Goal: Information Seeking & Learning: Check status

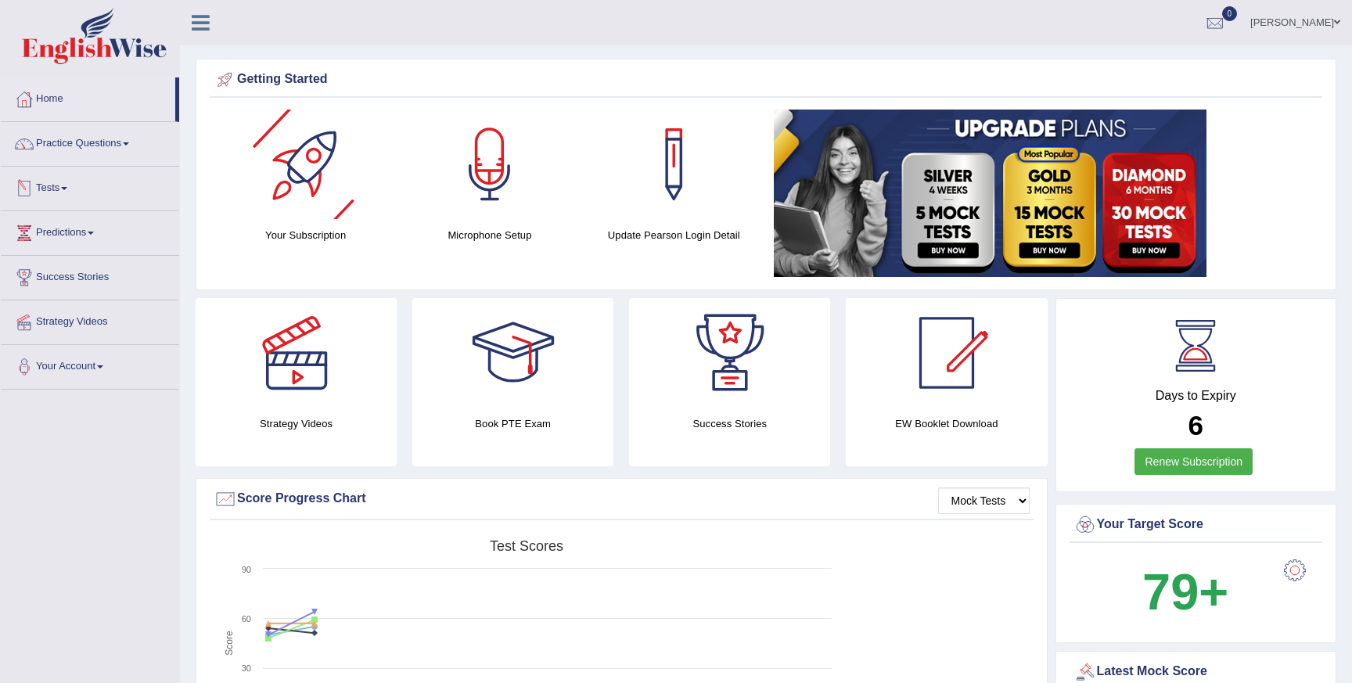
click at [52, 185] on link "Tests" at bounding box center [90, 186] width 178 height 39
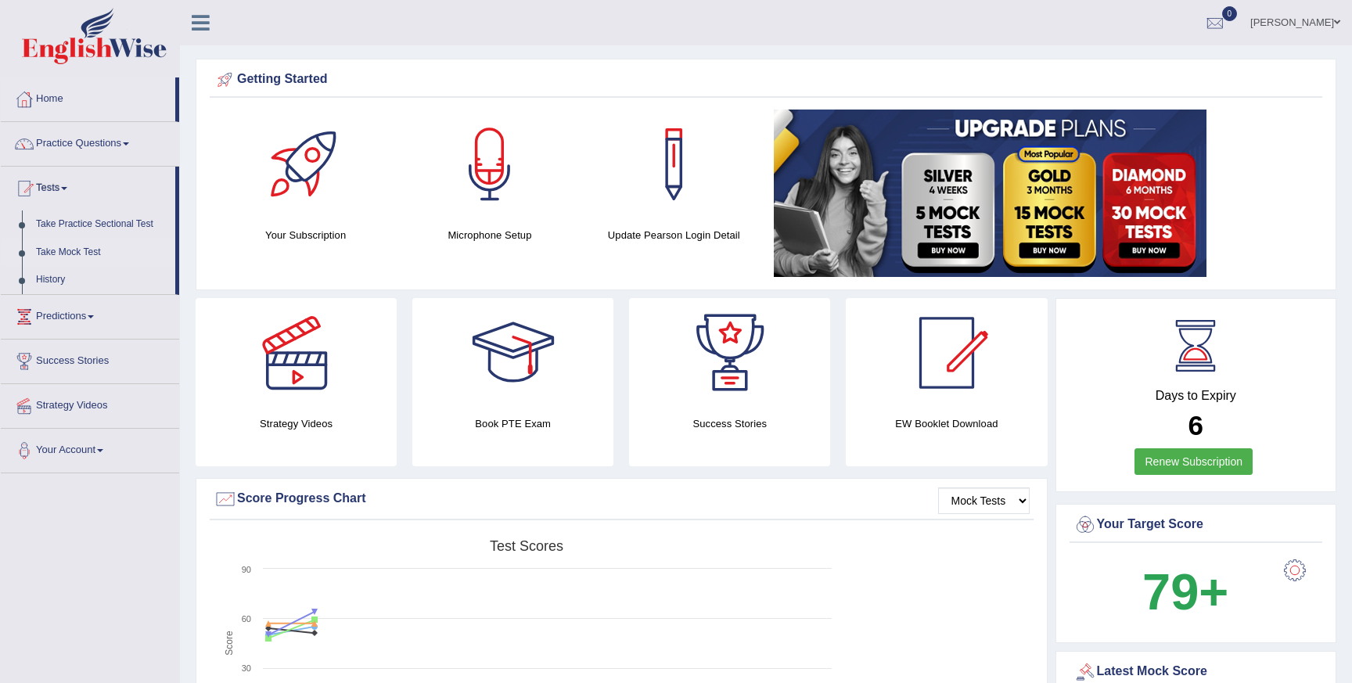
click at [70, 253] on link "Take Mock Test" at bounding box center [102, 253] width 146 height 28
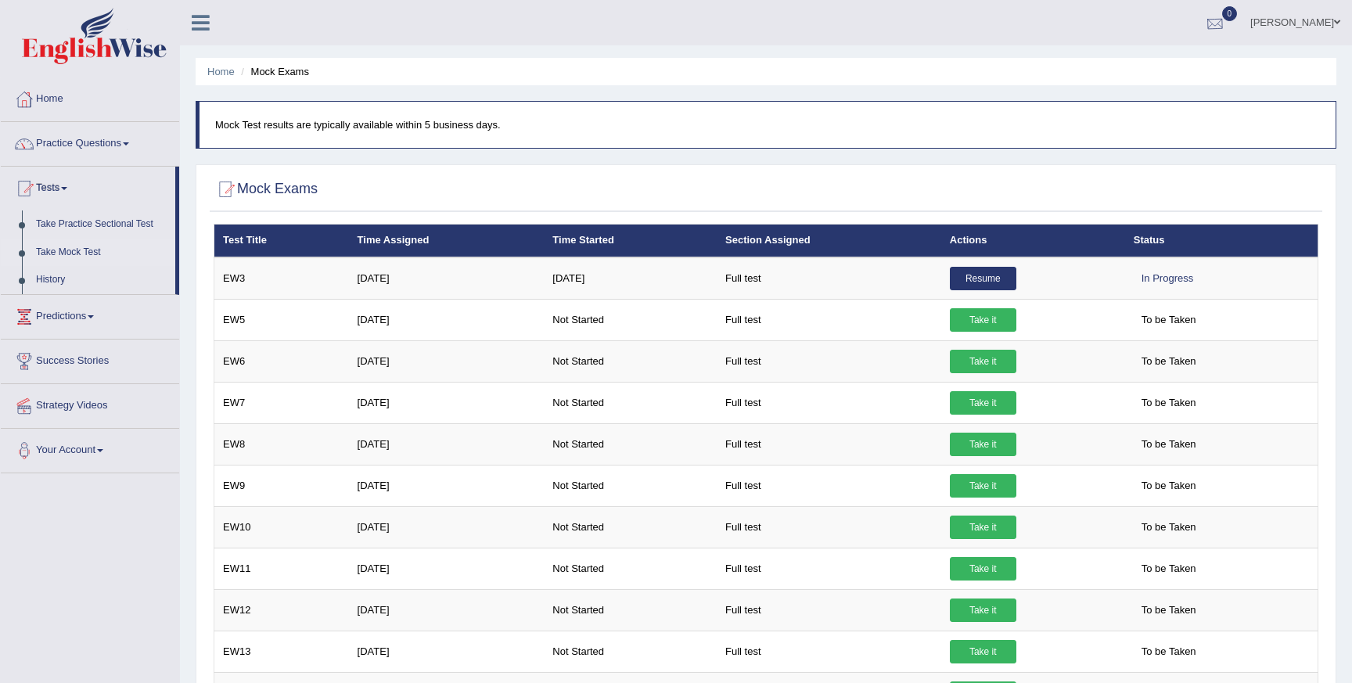
click at [1216, 28] on div at bounding box center [1214, 23] width 23 height 23
click at [1131, 70] on strong "See All Alerts" at bounding box center [1116, 65] width 70 height 13
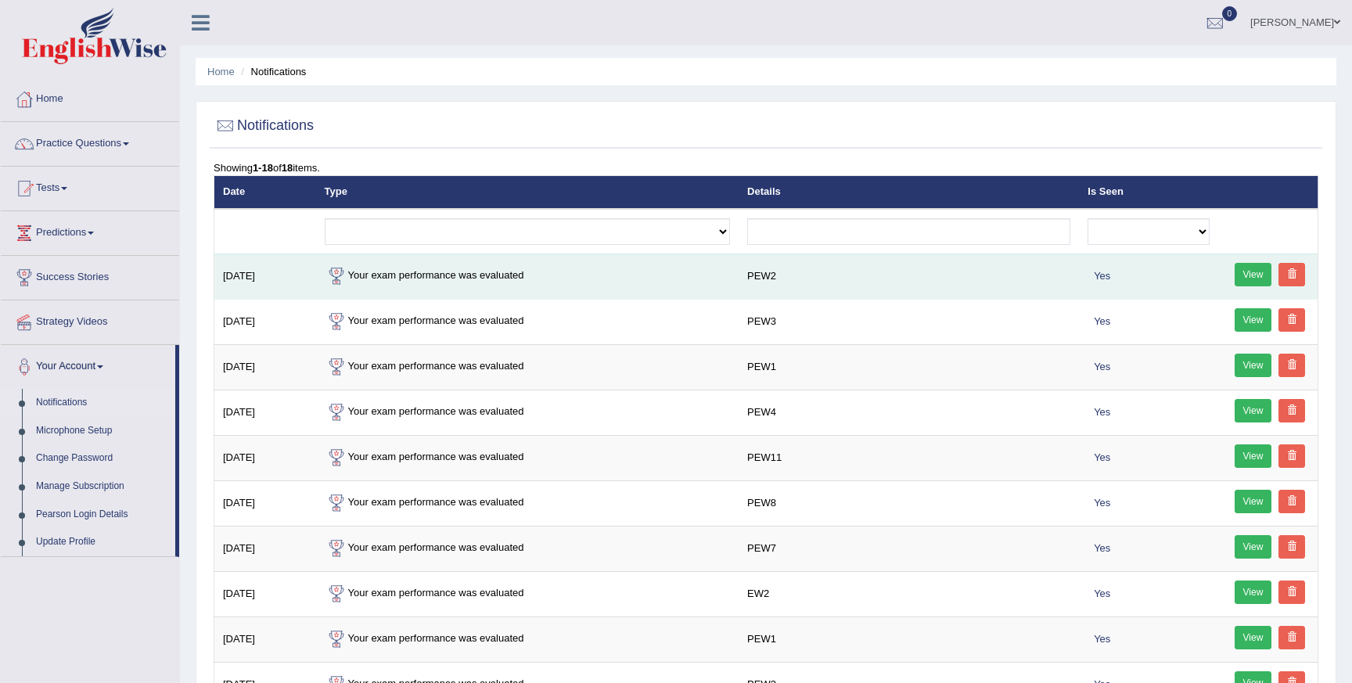
click at [1245, 273] on link "View" at bounding box center [1253, 274] width 38 height 23
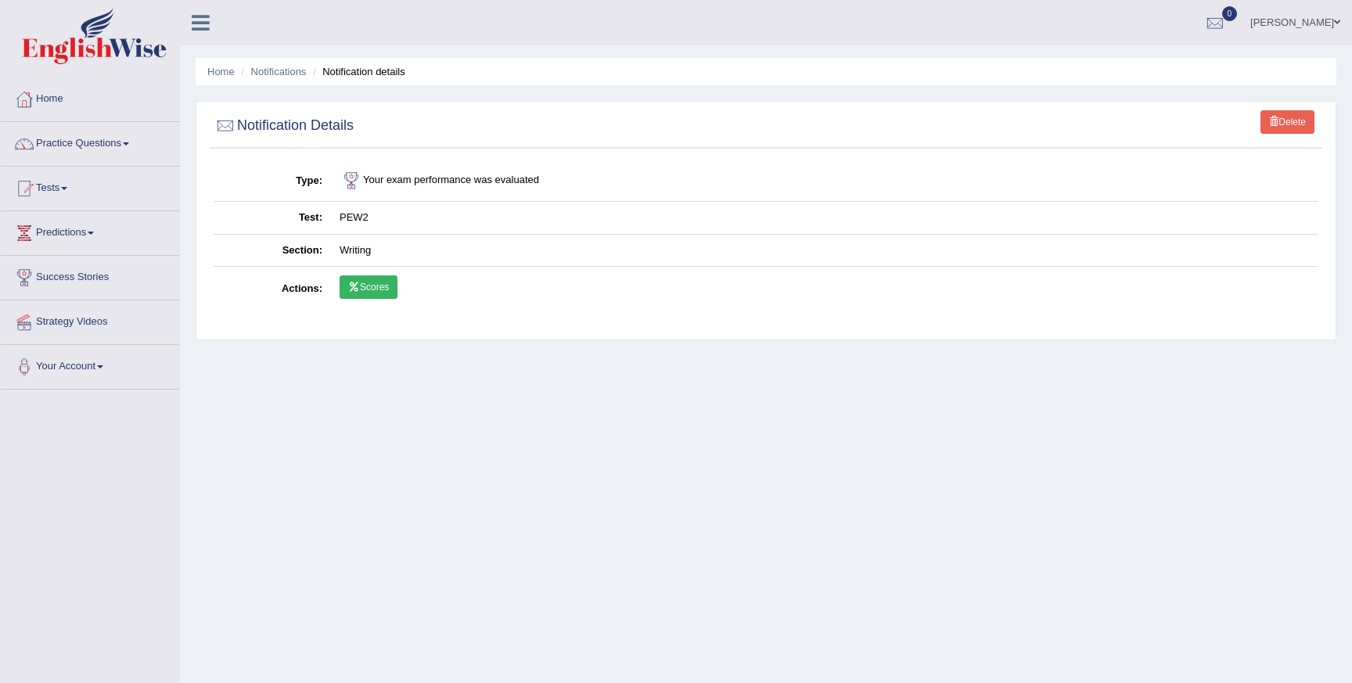
click at [397, 281] on link "Scores" at bounding box center [369, 286] width 58 height 23
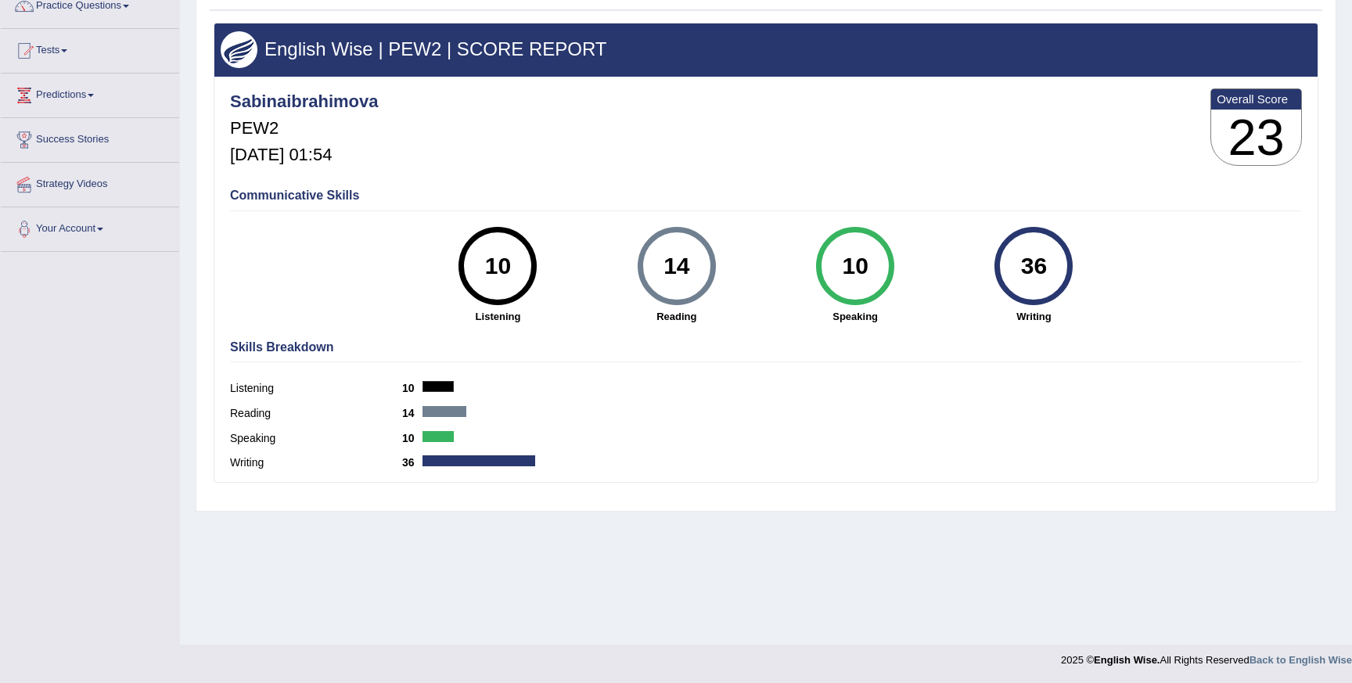
scroll to position [138, 0]
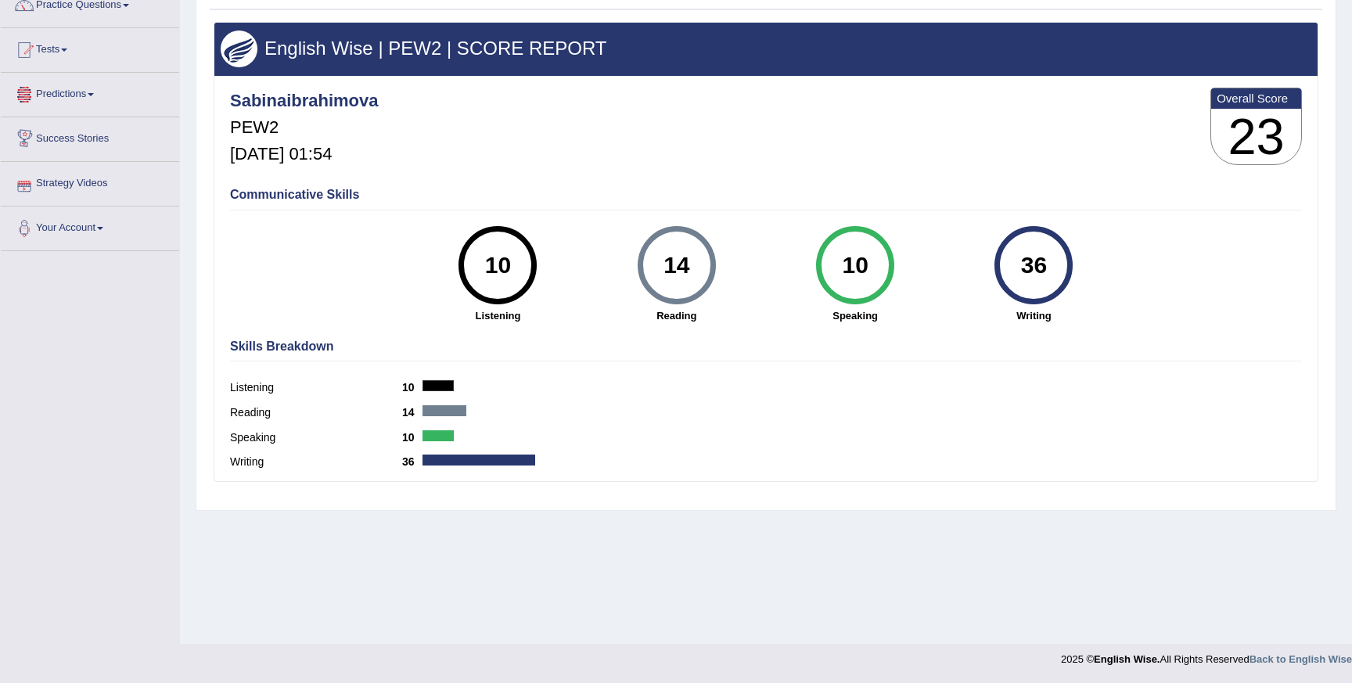
click at [74, 99] on link "Predictions" at bounding box center [90, 92] width 178 height 39
click at [82, 128] on link "Latest Predictions" at bounding box center [102, 131] width 146 height 28
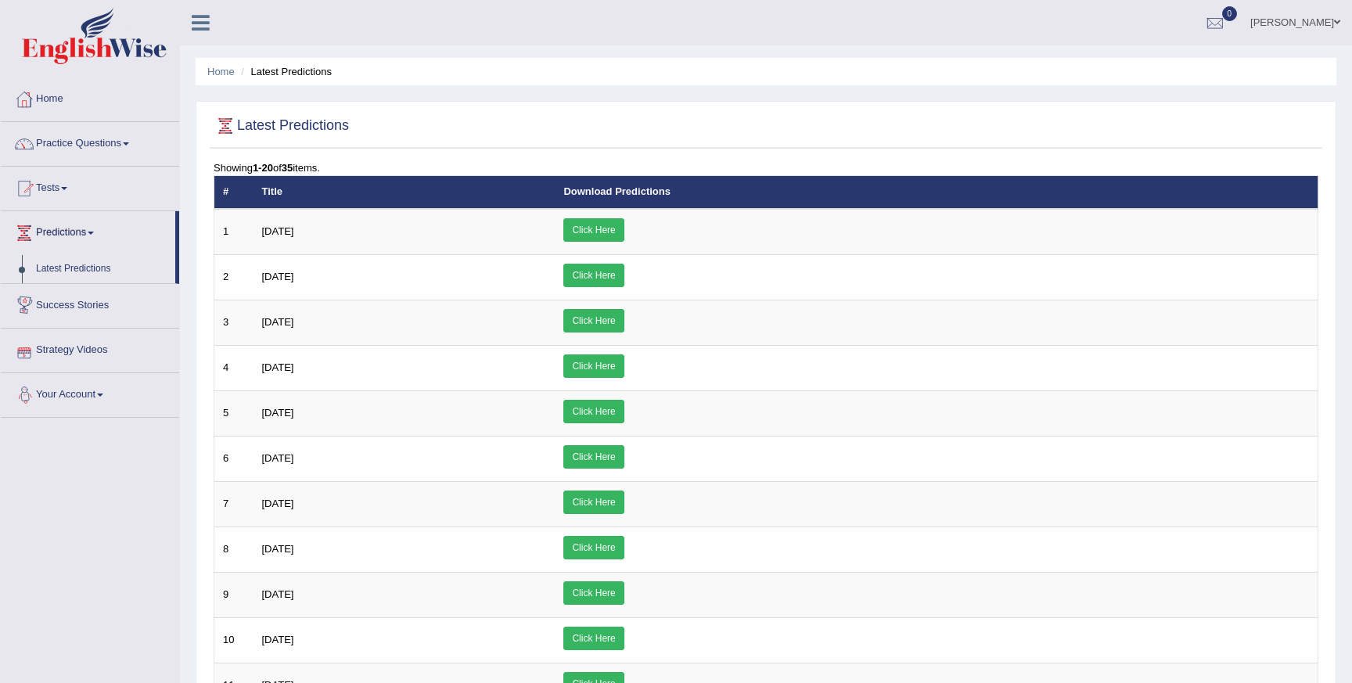
click at [82, 388] on link "Your Account" at bounding box center [90, 392] width 178 height 39
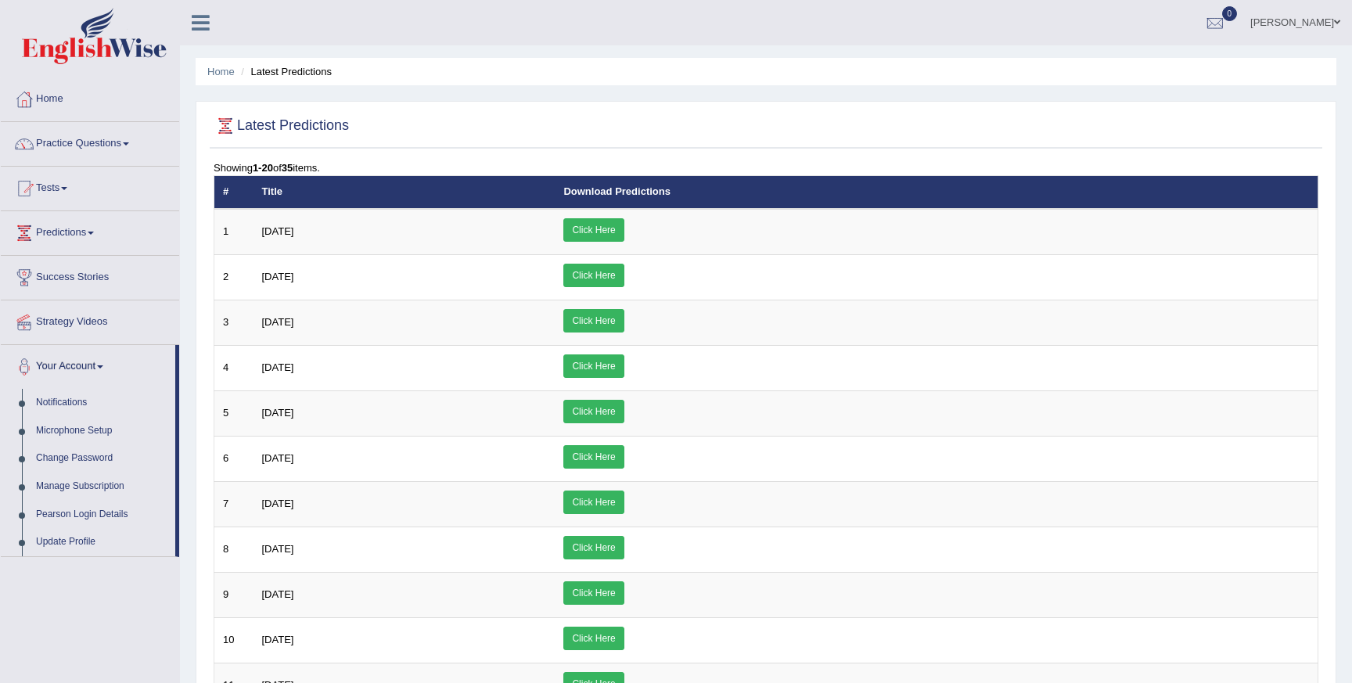
click at [88, 607] on div "Toggle navigation Home Practice Questions Speaking Practice Read Aloud Repeat S…" at bounding box center [676, 625] width 1352 height 1250
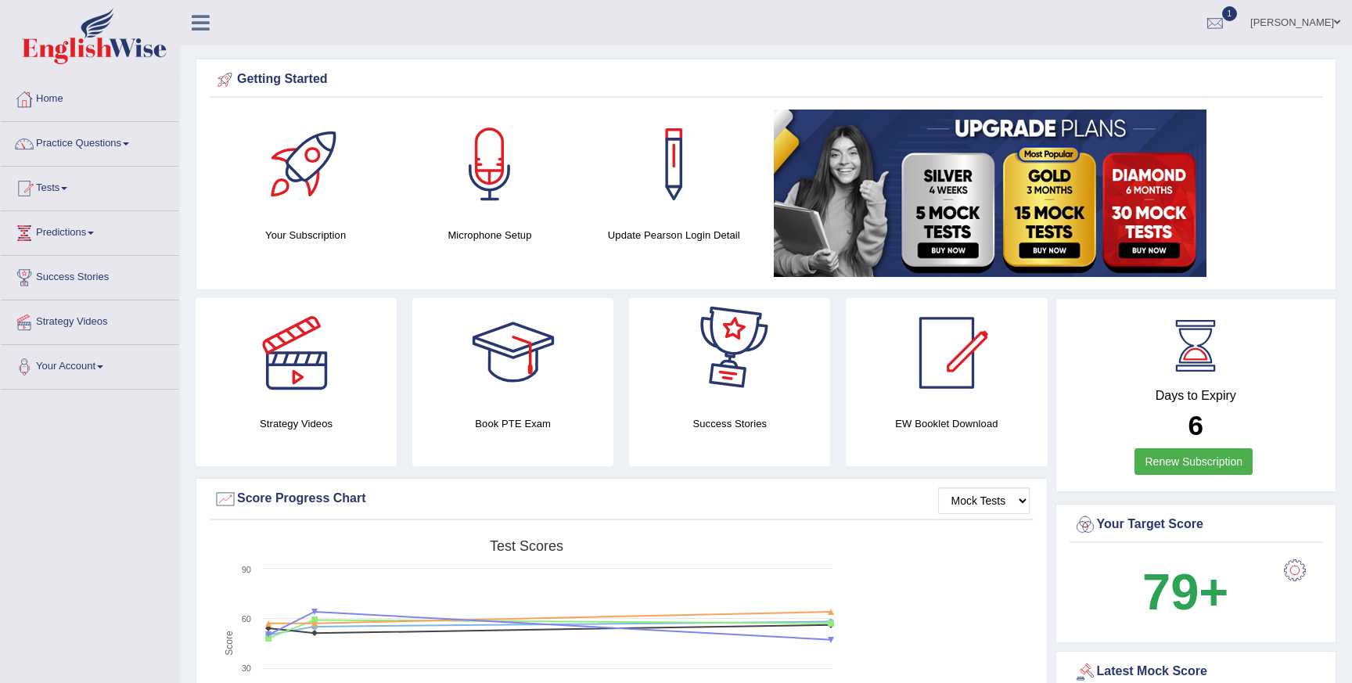
click at [1216, 22] on div at bounding box center [1214, 23] width 23 height 23
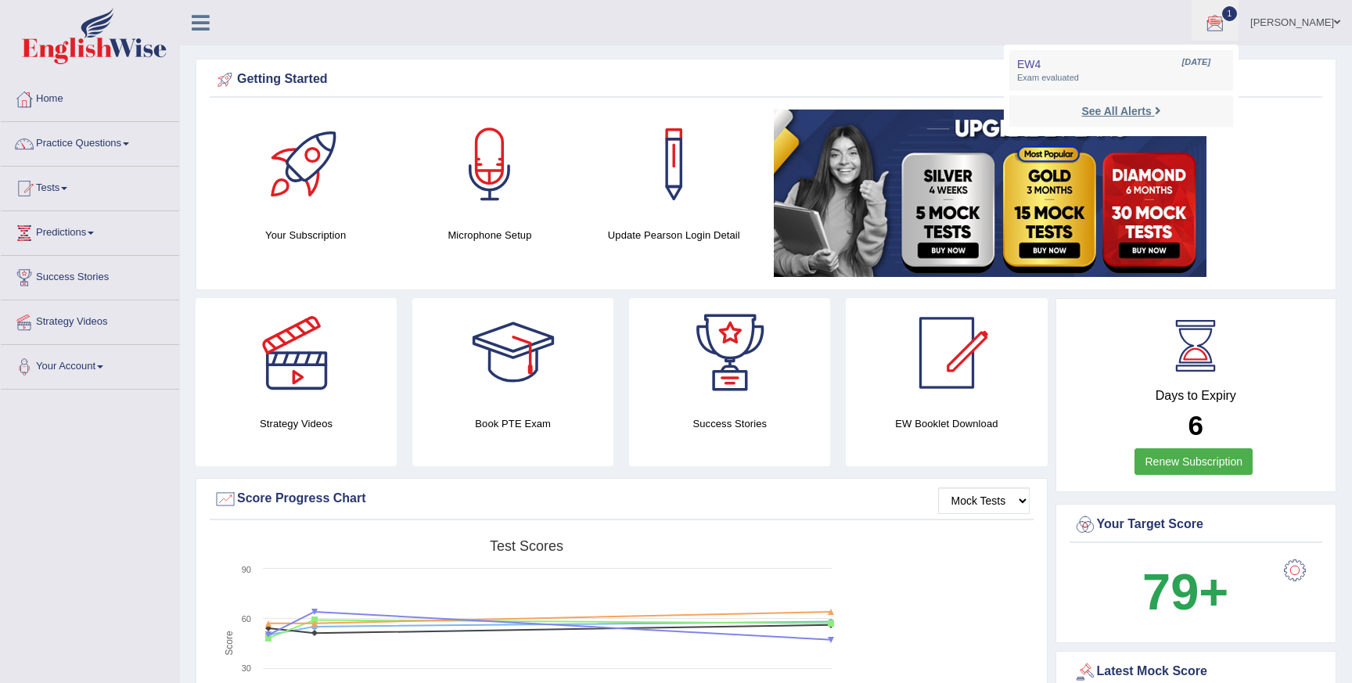
click at [1090, 105] on strong "See All Alerts" at bounding box center [1116, 111] width 70 height 13
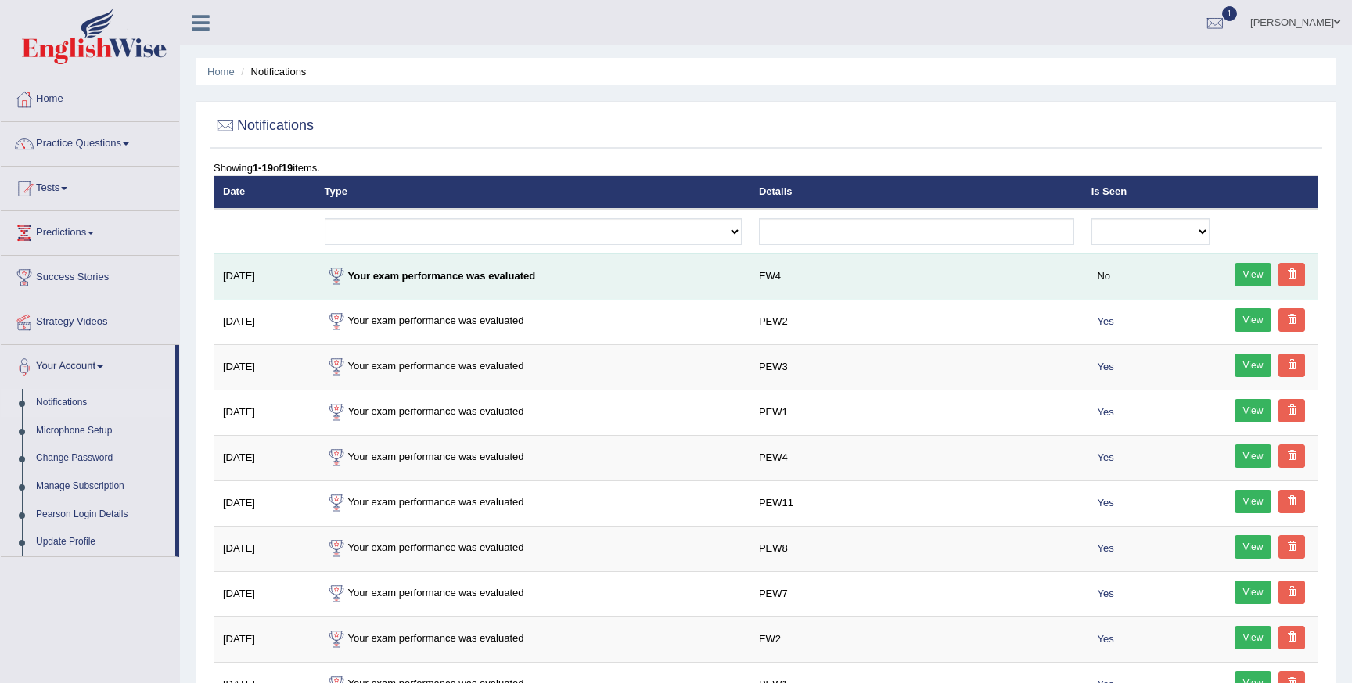
click at [1245, 271] on link "View" at bounding box center [1253, 274] width 38 height 23
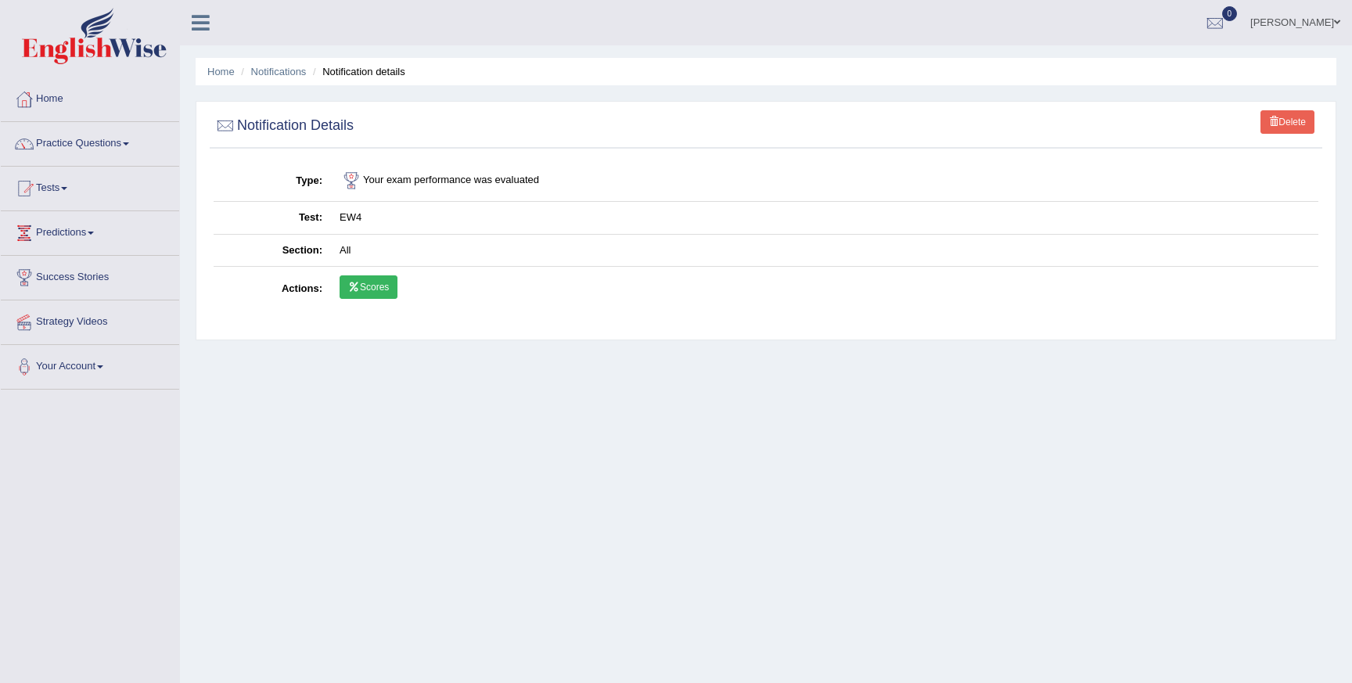
click at [383, 284] on link "Scores" at bounding box center [369, 286] width 58 height 23
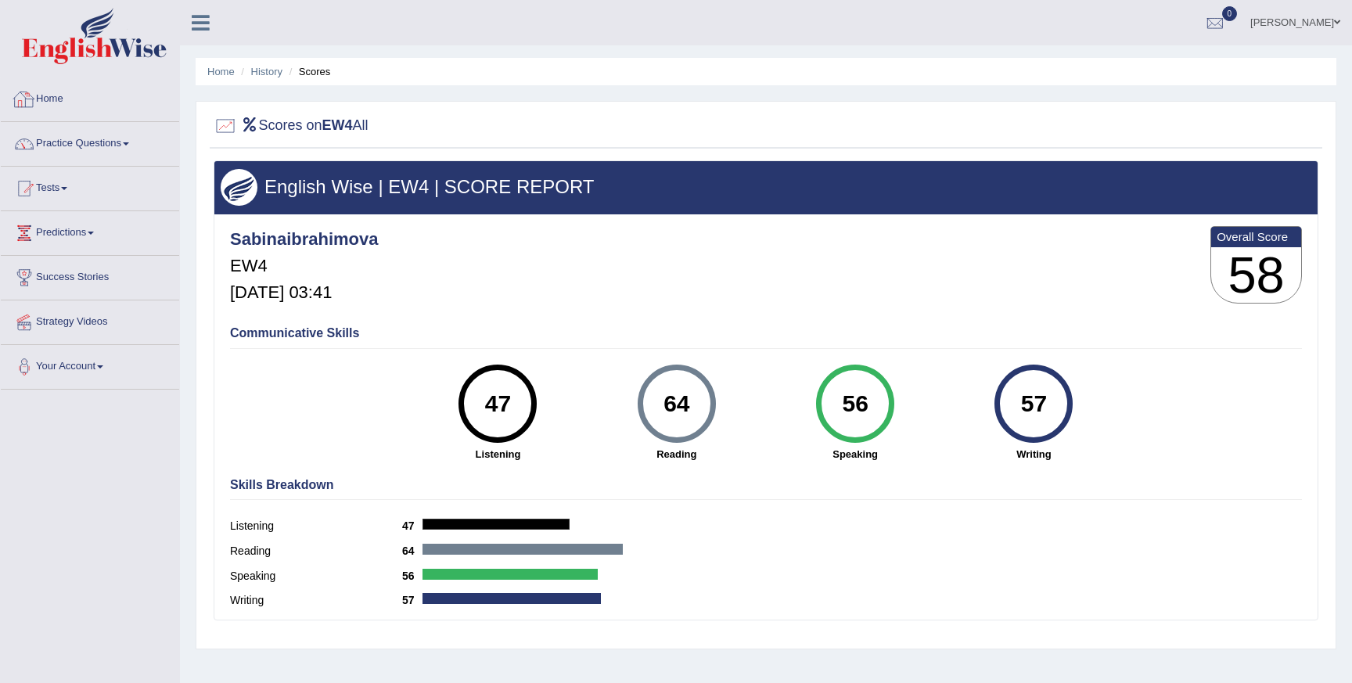
click at [96, 141] on link "Practice Questions" at bounding box center [90, 141] width 178 height 39
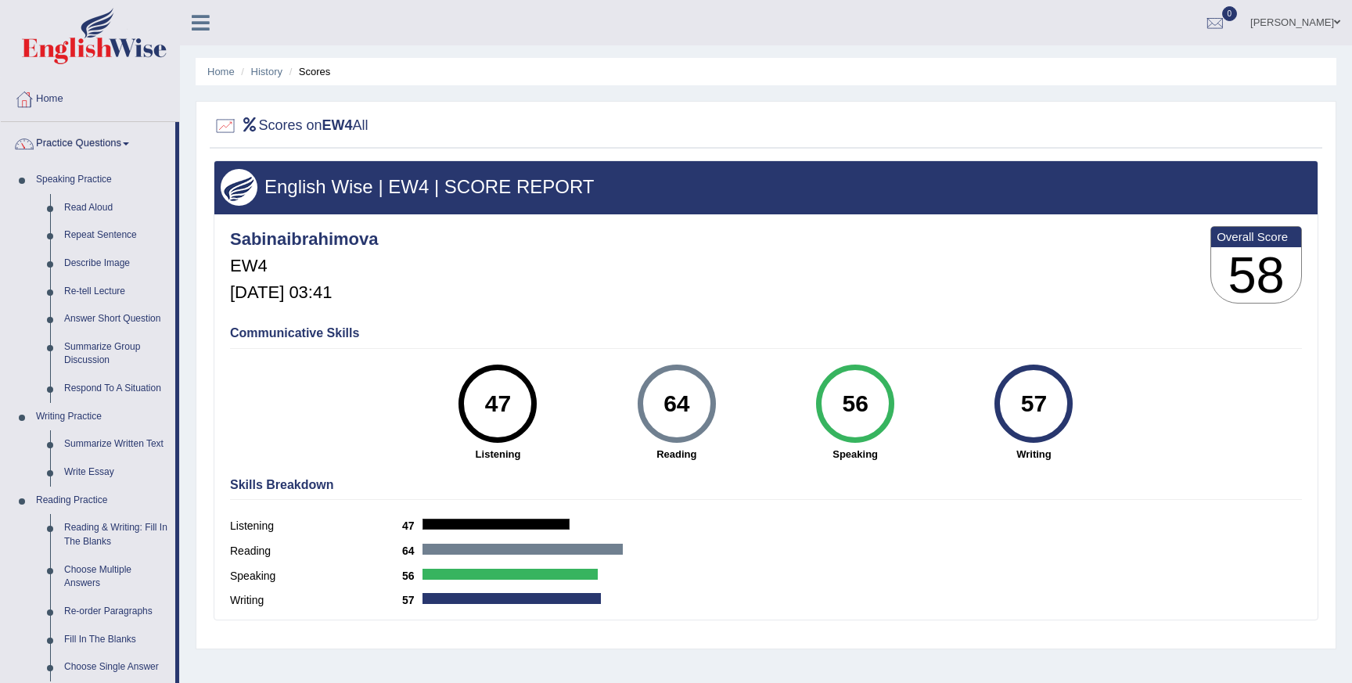
click at [96, 139] on link "Practice Questions" at bounding box center [88, 141] width 174 height 39
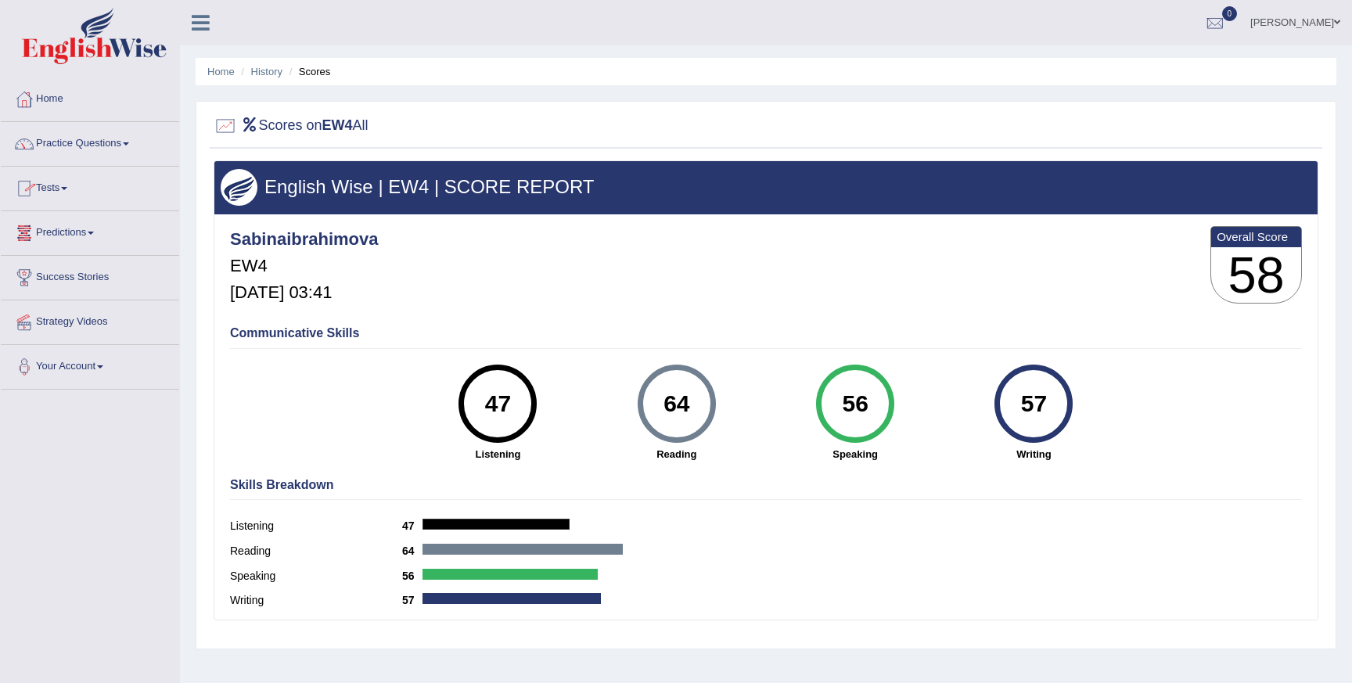
click at [63, 191] on link "Tests" at bounding box center [90, 186] width 178 height 39
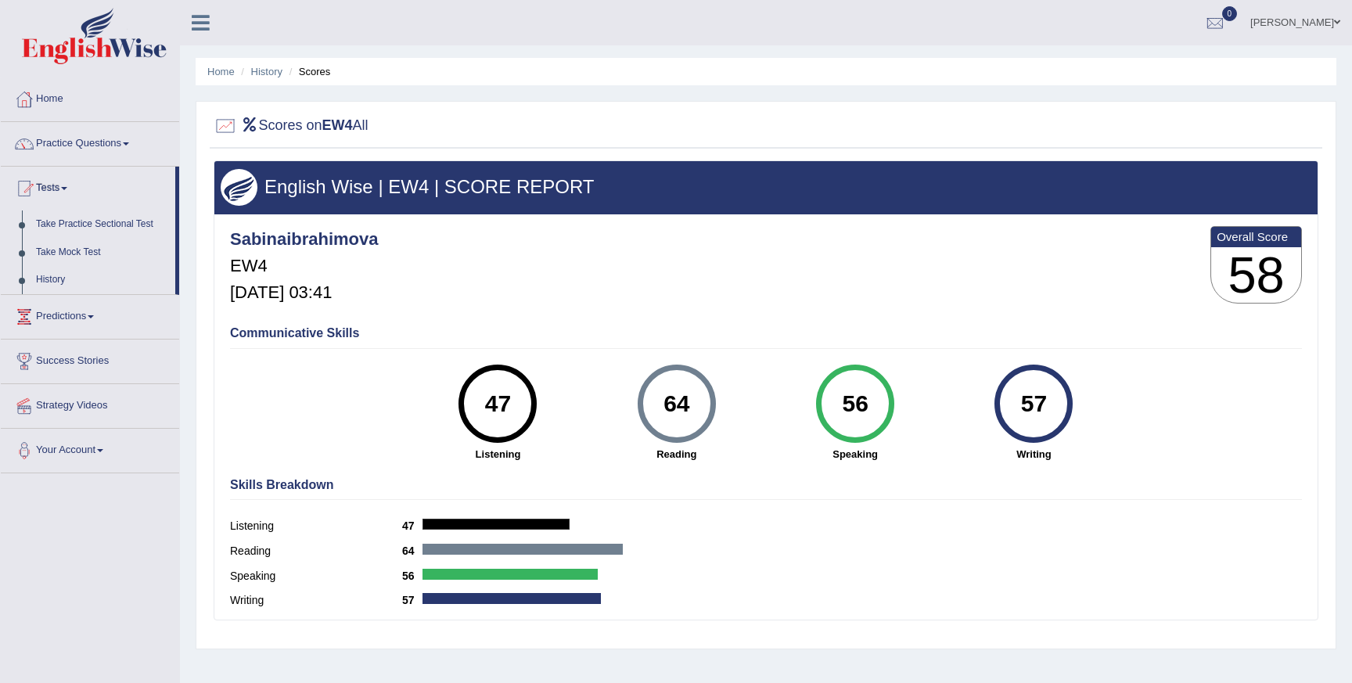
click at [63, 191] on link "Tests" at bounding box center [88, 186] width 174 height 39
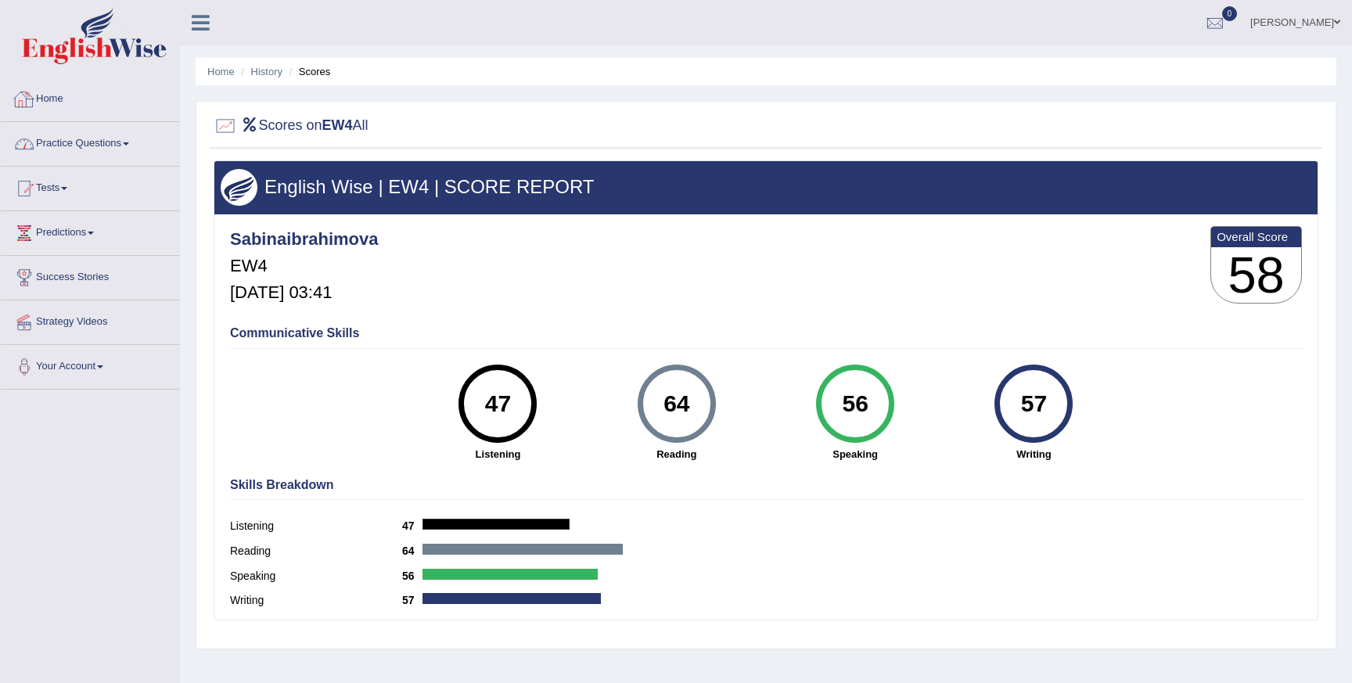
click at [99, 56] on img at bounding box center [94, 36] width 145 height 56
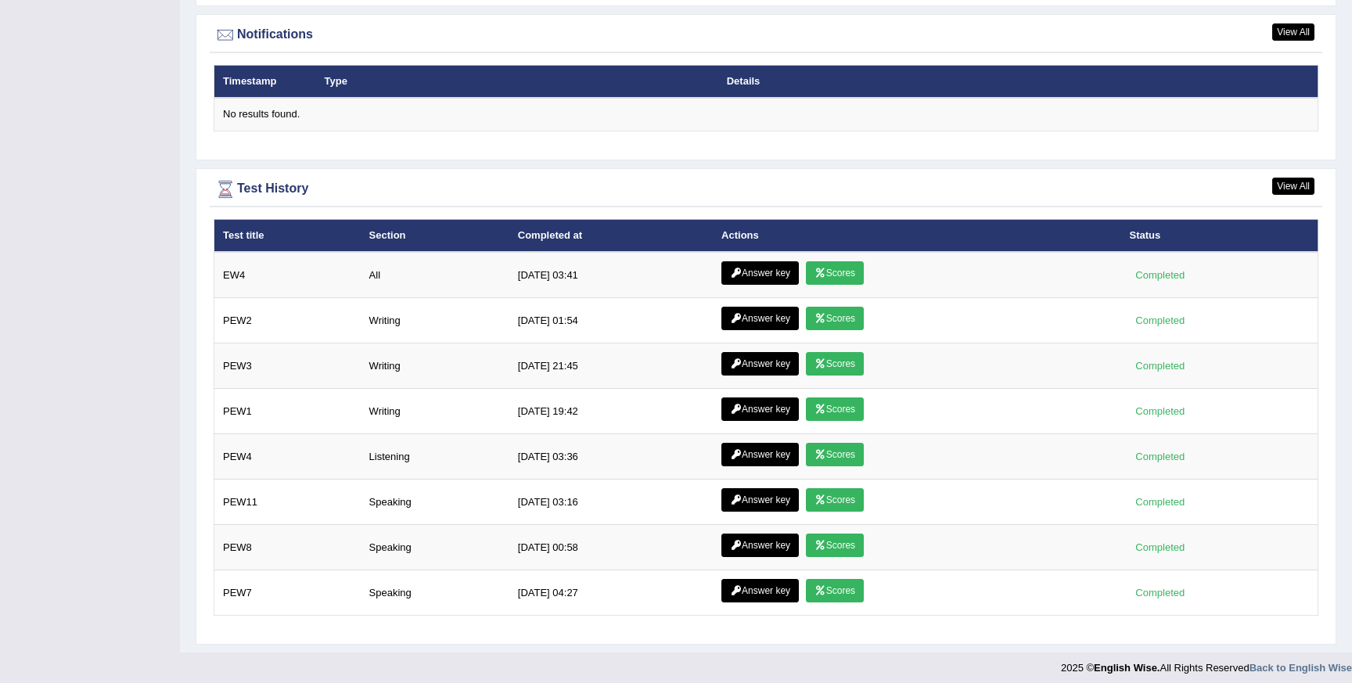
scroll to position [1911, 0]
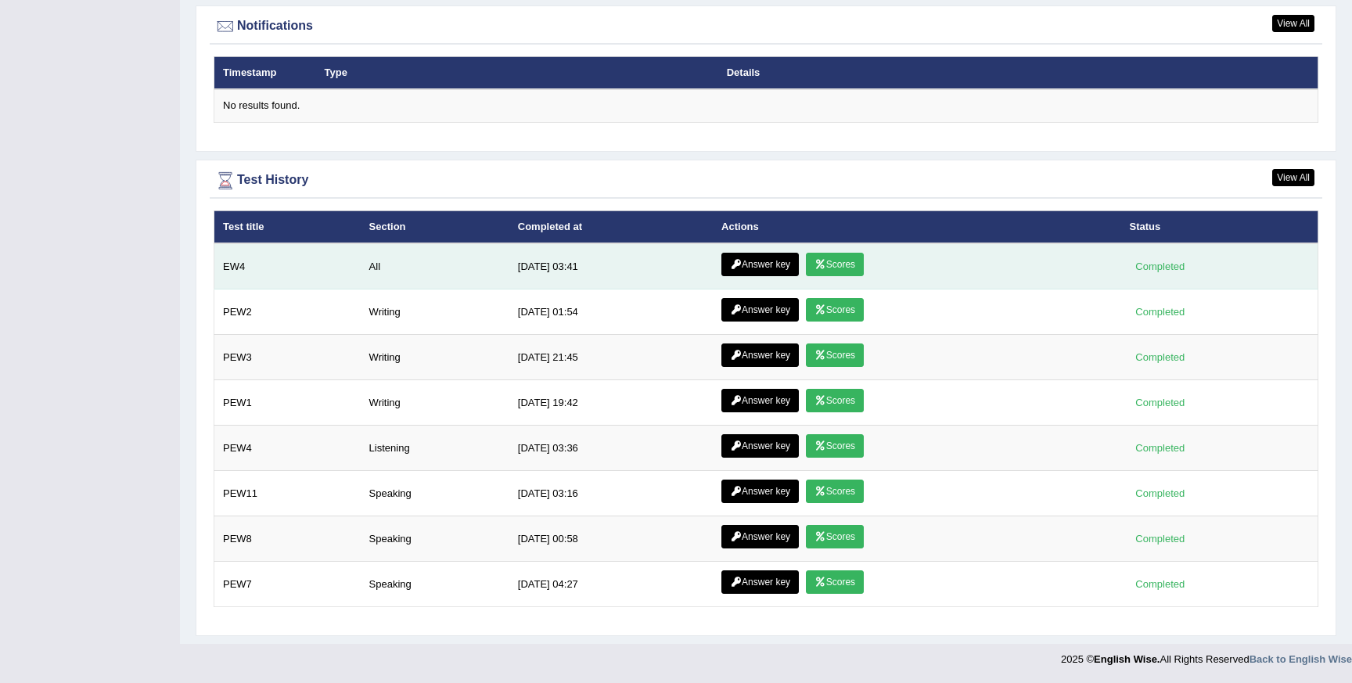
click at [730, 268] on icon at bounding box center [736, 264] width 12 height 9
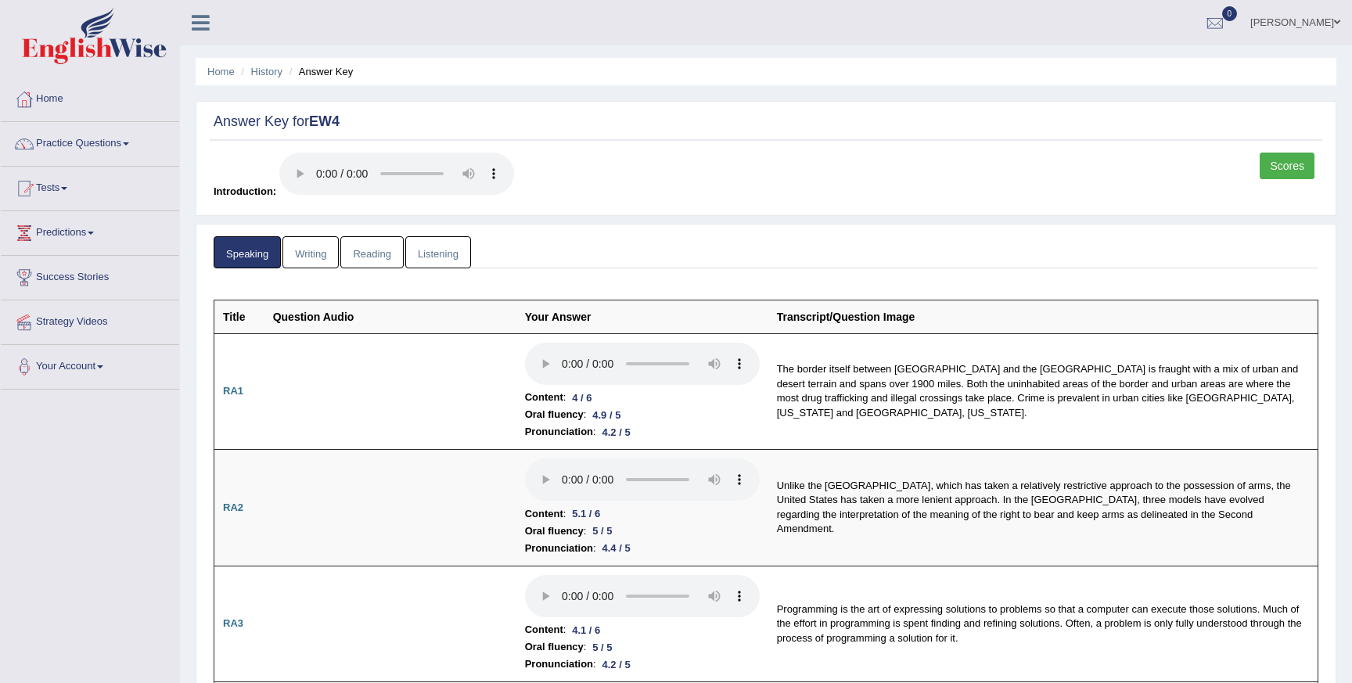
click at [316, 257] on link "Writing" at bounding box center [310, 252] width 56 height 32
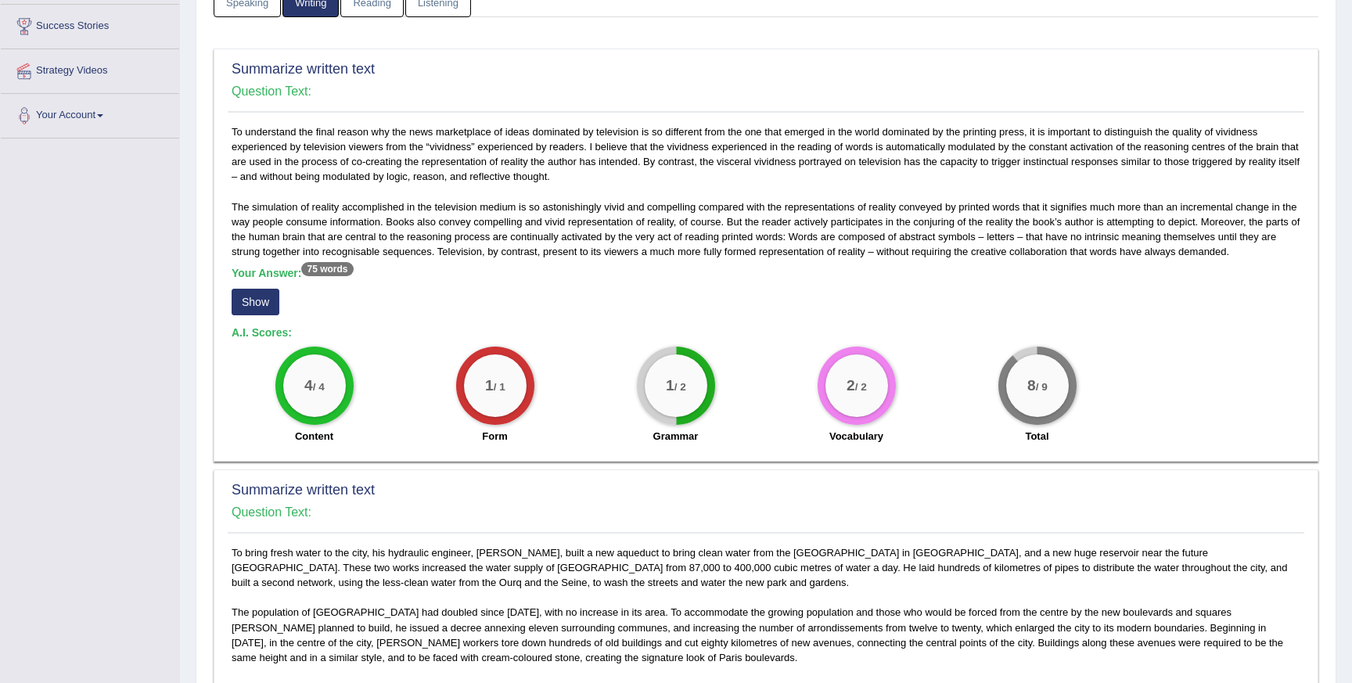
scroll to position [253, 0]
click at [263, 303] on button "Show" at bounding box center [256, 300] width 48 height 27
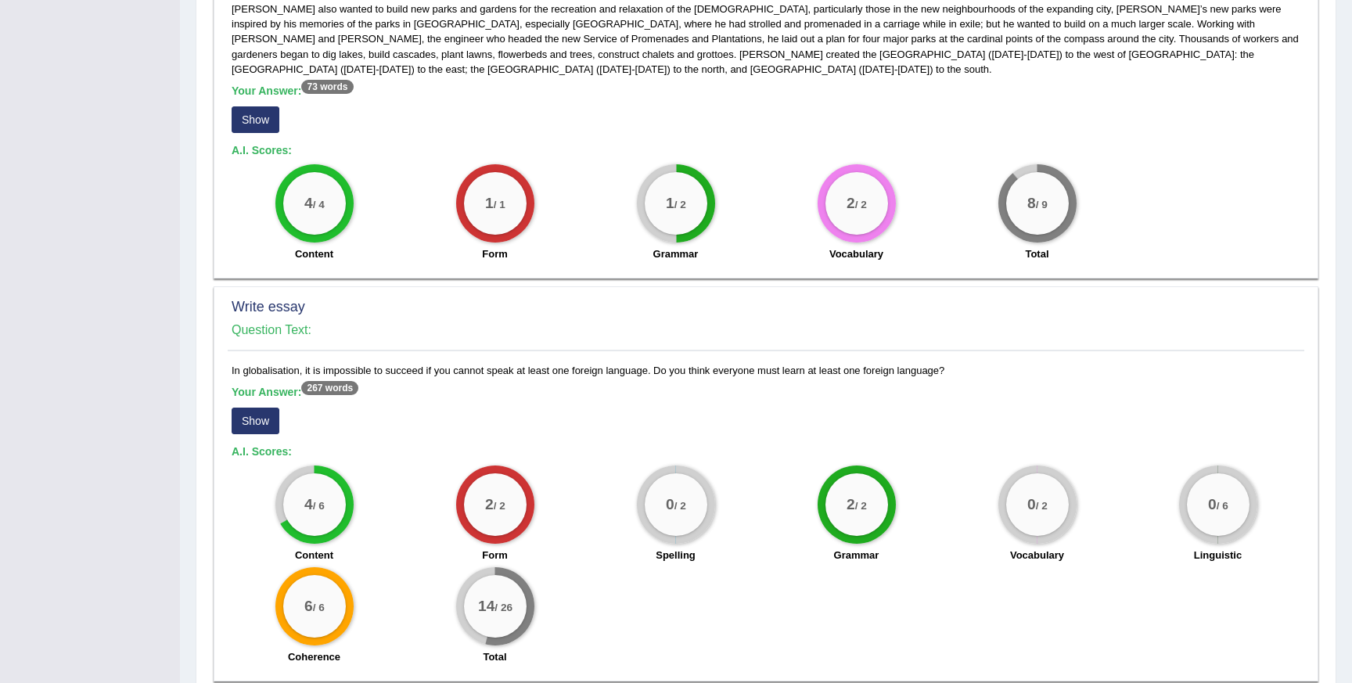
scroll to position [1014, 0]
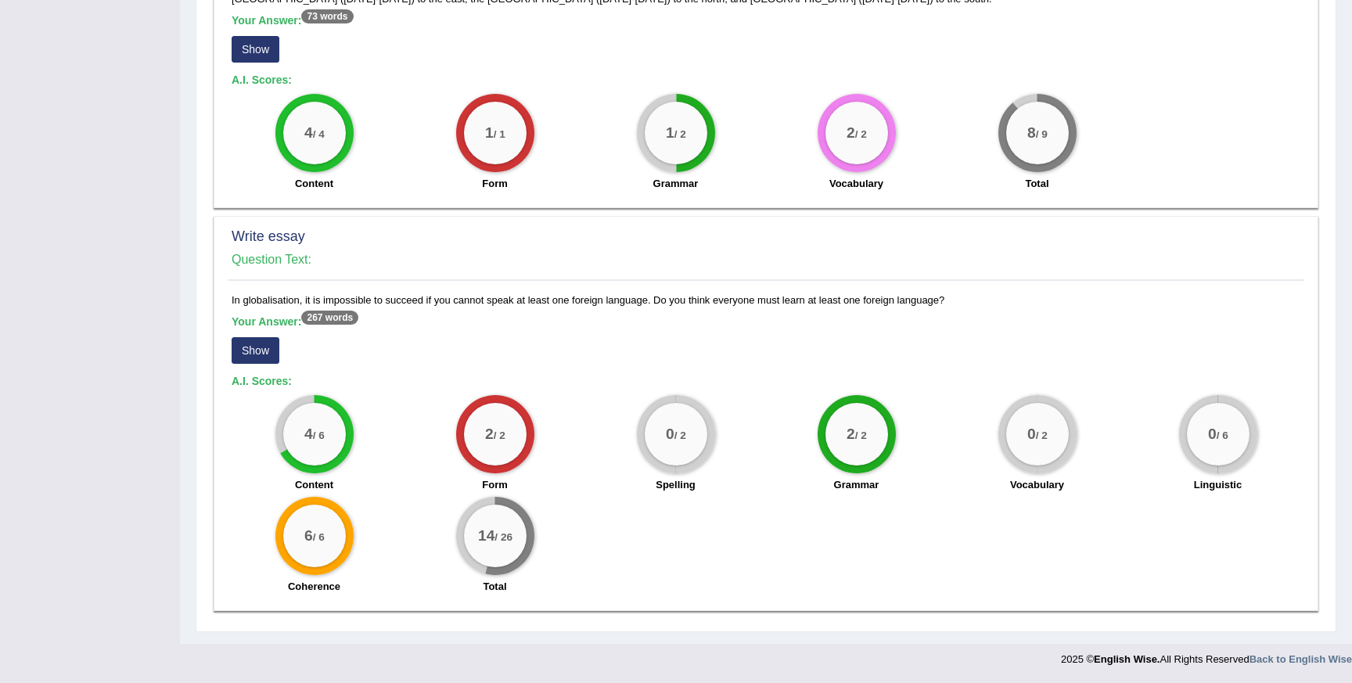
click at [256, 352] on button "Show" at bounding box center [256, 350] width 48 height 27
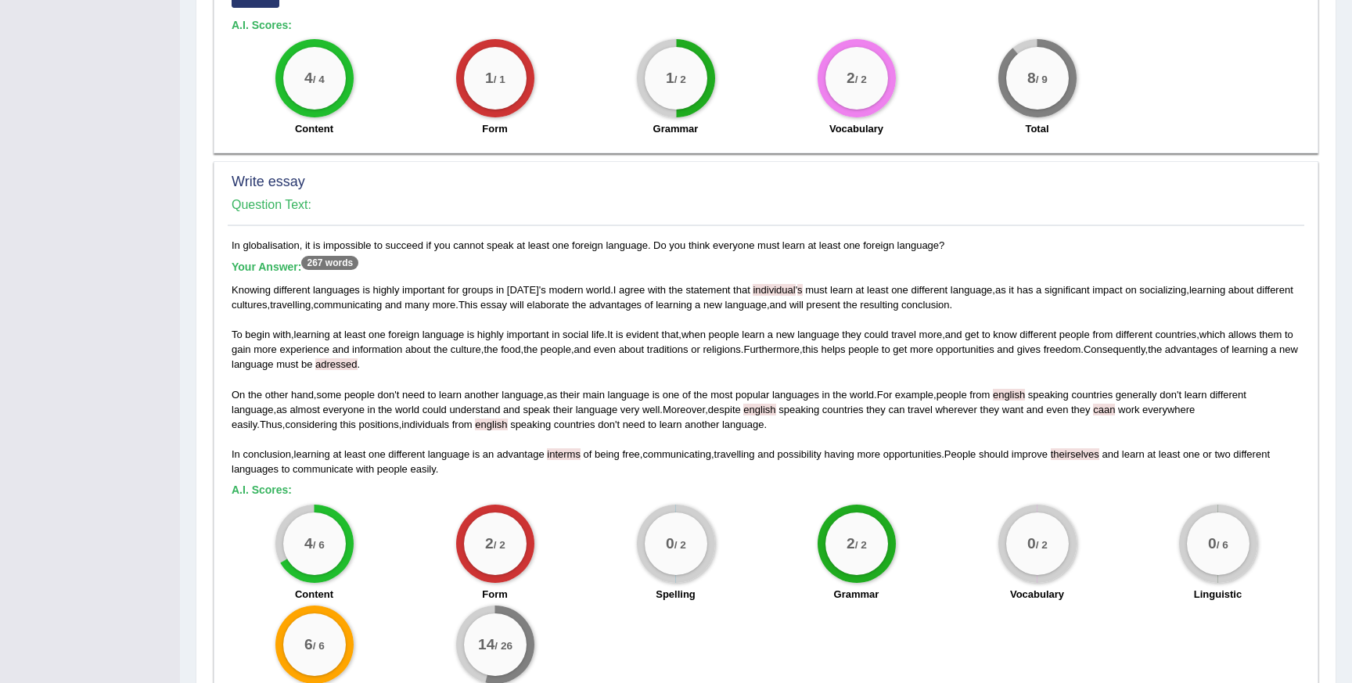
scroll to position [1072, 0]
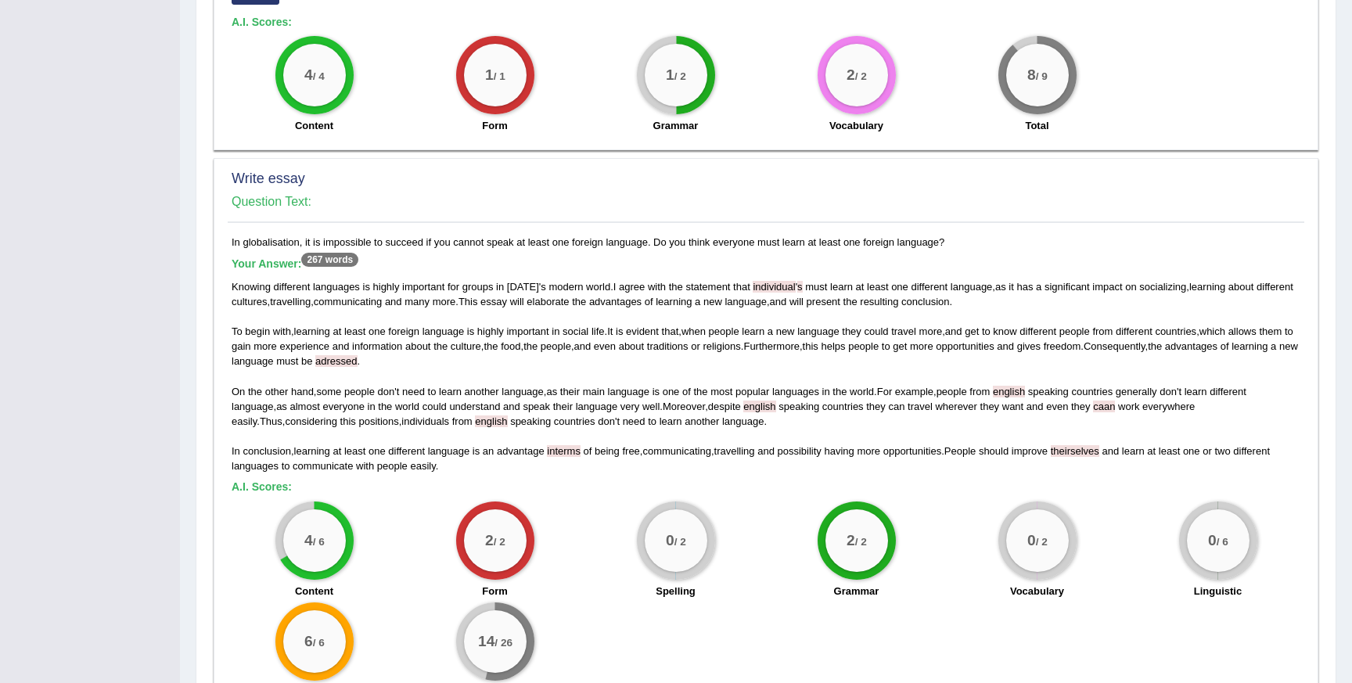
click at [475, 425] on span "english" at bounding box center [491, 421] width 32 height 12
click at [445, 448] on span "language" at bounding box center [449, 451] width 42 height 12
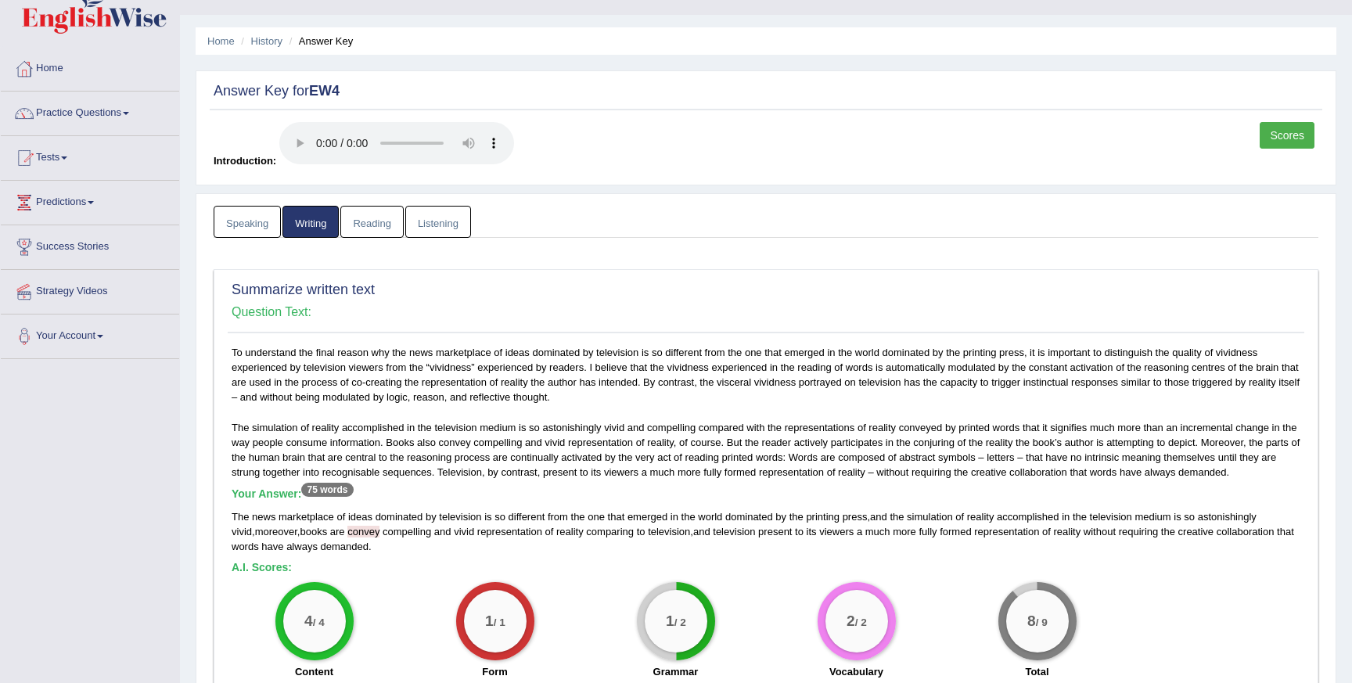
scroll to position [0, 0]
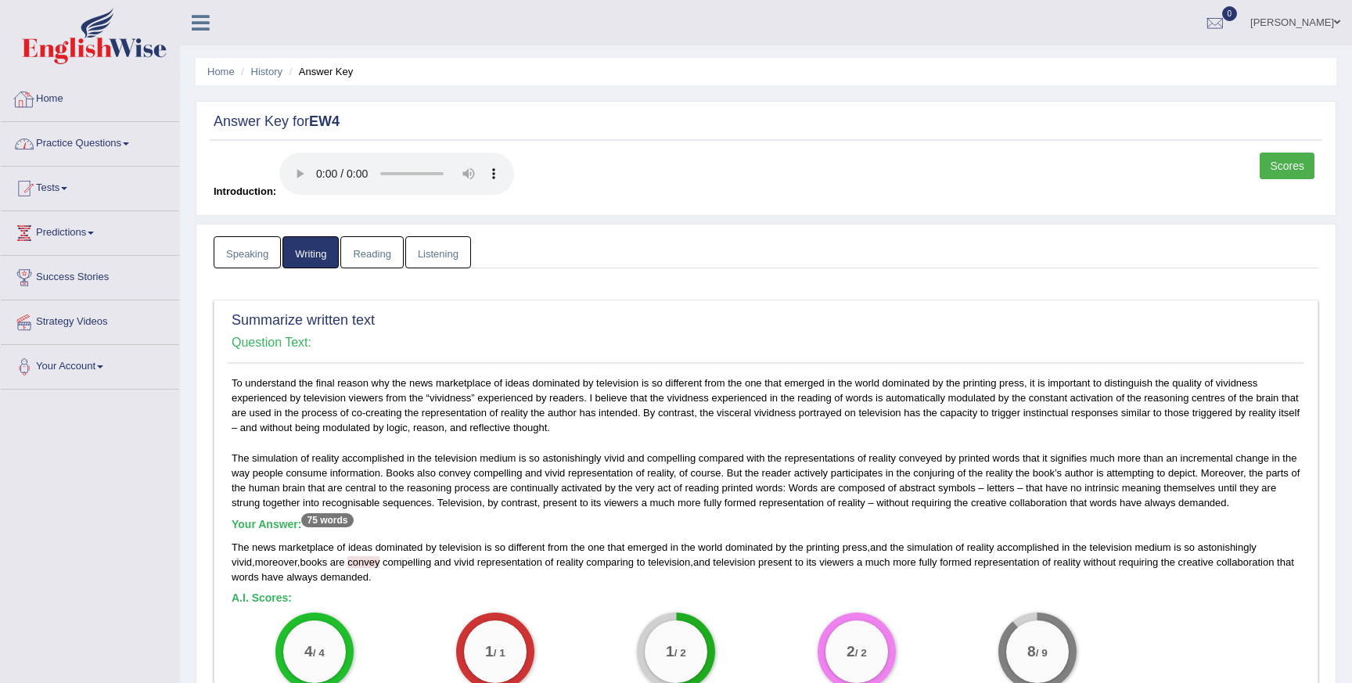
click at [68, 47] on img at bounding box center [94, 36] width 145 height 56
